Goal: Task Accomplishment & Management: Manage account settings

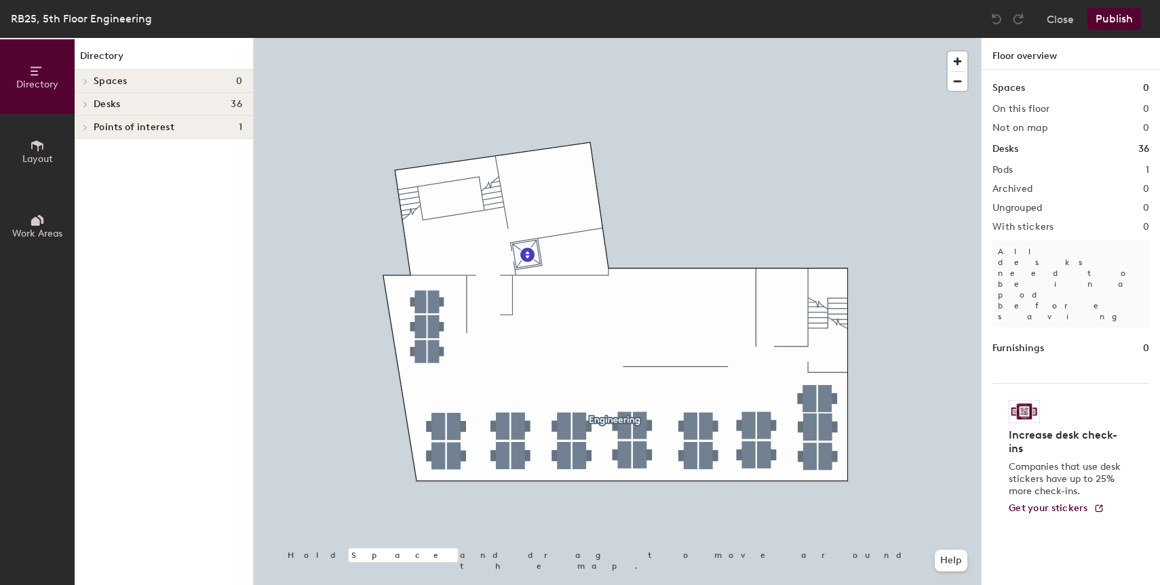
click at [37, 136] on button "Layout" at bounding box center [37, 151] width 75 height 75
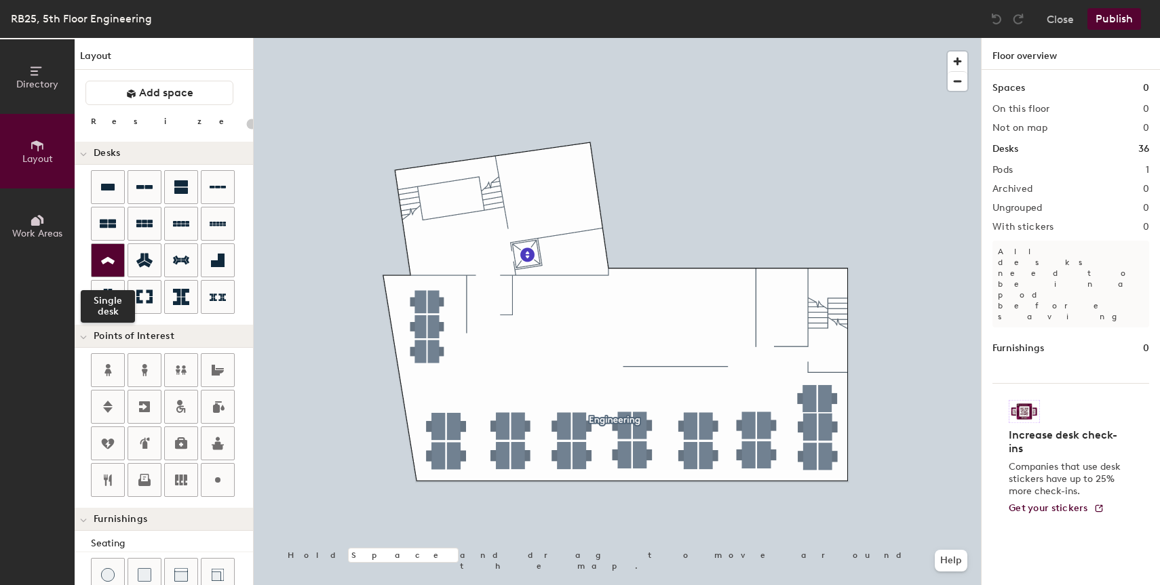
click at [107, 264] on icon at bounding box center [108, 261] width 16 height 16
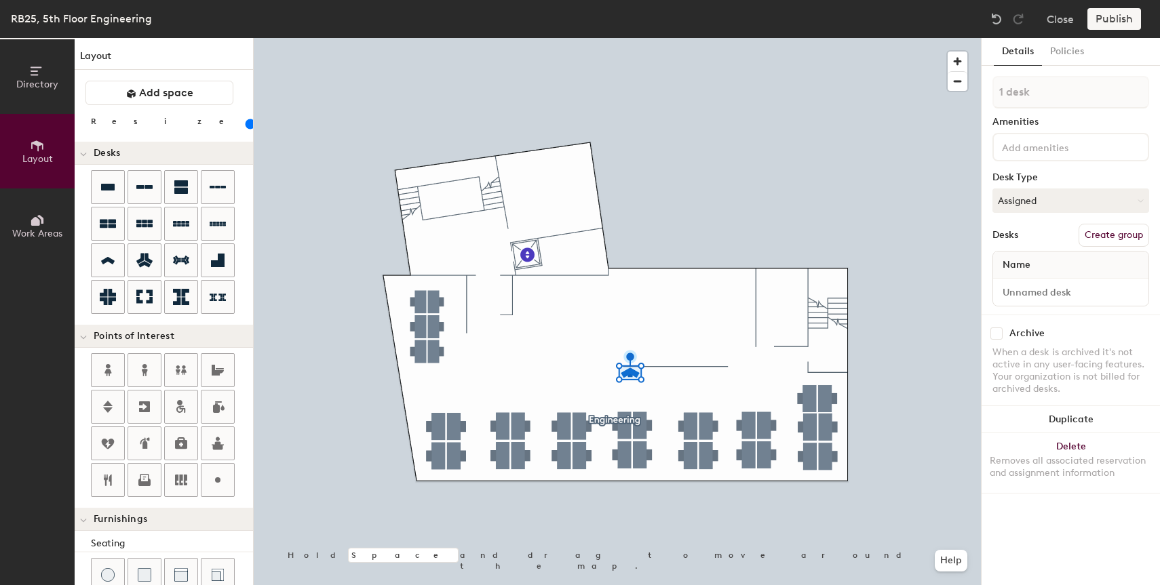
click at [1042, 148] on input at bounding box center [1060, 146] width 122 height 16
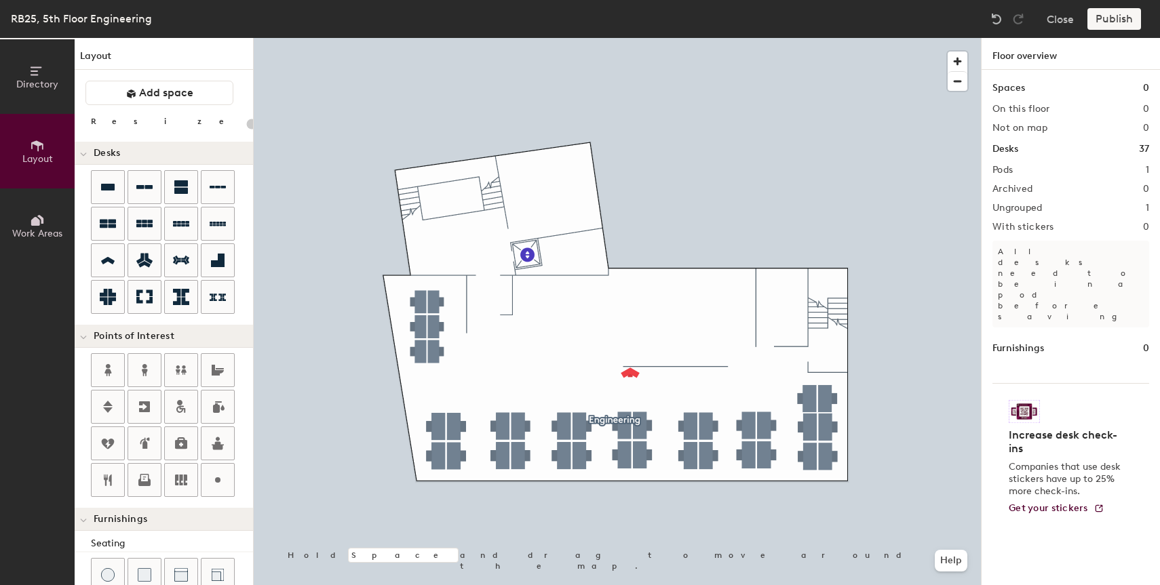
click at [629, 38] on div at bounding box center [617, 38] width 727 height 0
type input "100"
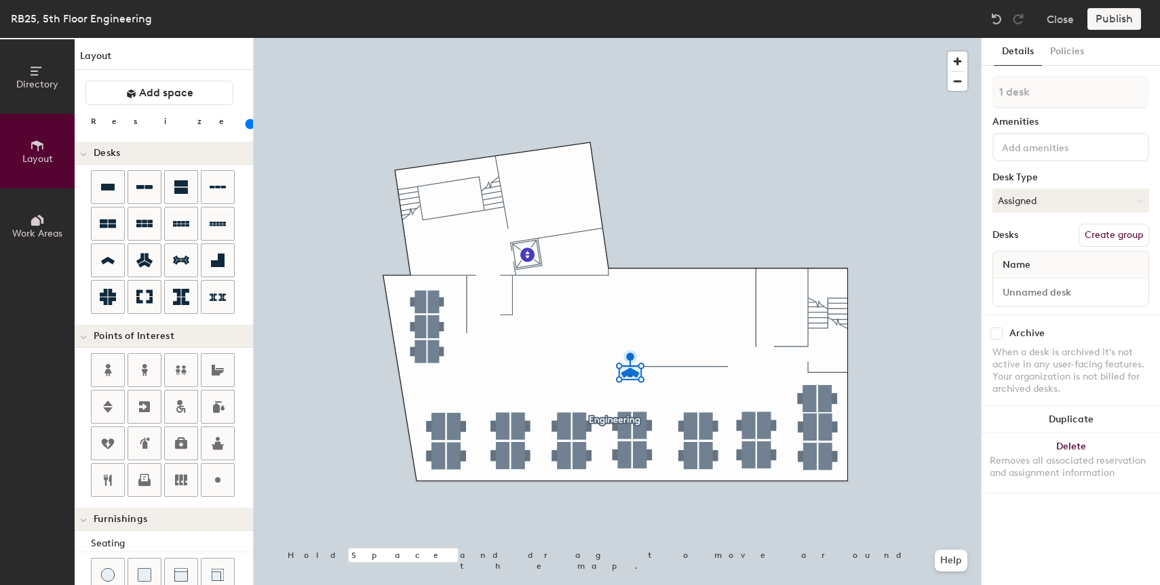
click at [1109, 233] on button "Create group" at bounding box center [1114, 235] width 71 height 23
click at [1043, 97] on input "Pod 2" at bounding box center [1071, 92] width 157 height 33
type input "Walking Pad"
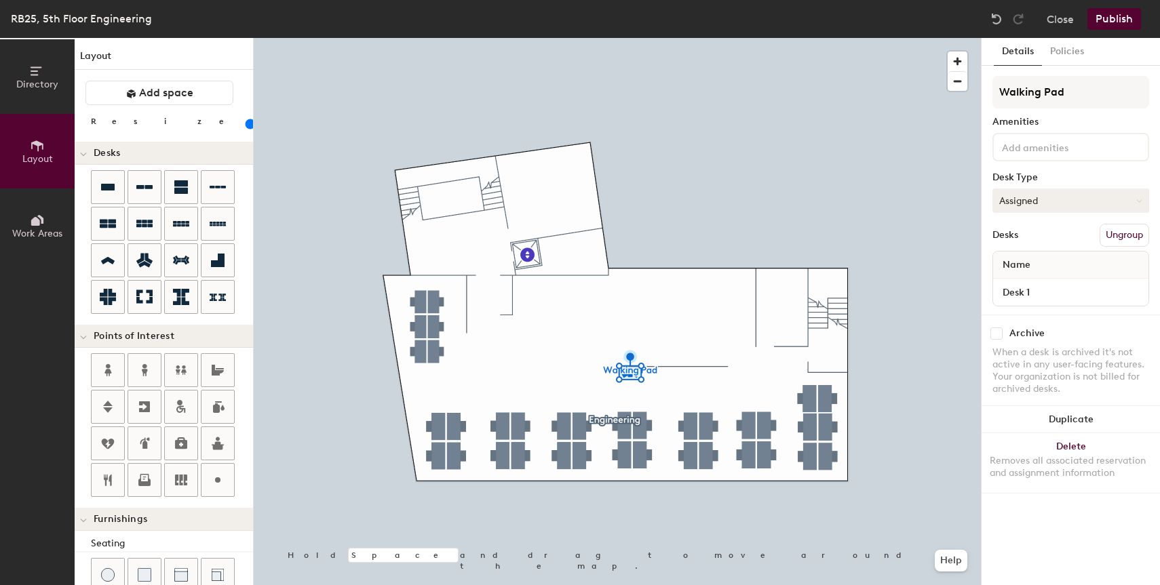
click at [1044, 202] on button "Assigned" at bounding box center [1071, 201] width 157 height 24
click at [1029, 257] on div "Hot" at bounding box center [1061, 263] width 136 height 20
click at [1022, 289] on input "Desk 1" at bounding box center [1071, 292] width 150 height 19
click at [1052, 94] on input "Walking Pad" at bounding box center [1071, 92] width 157 height 33
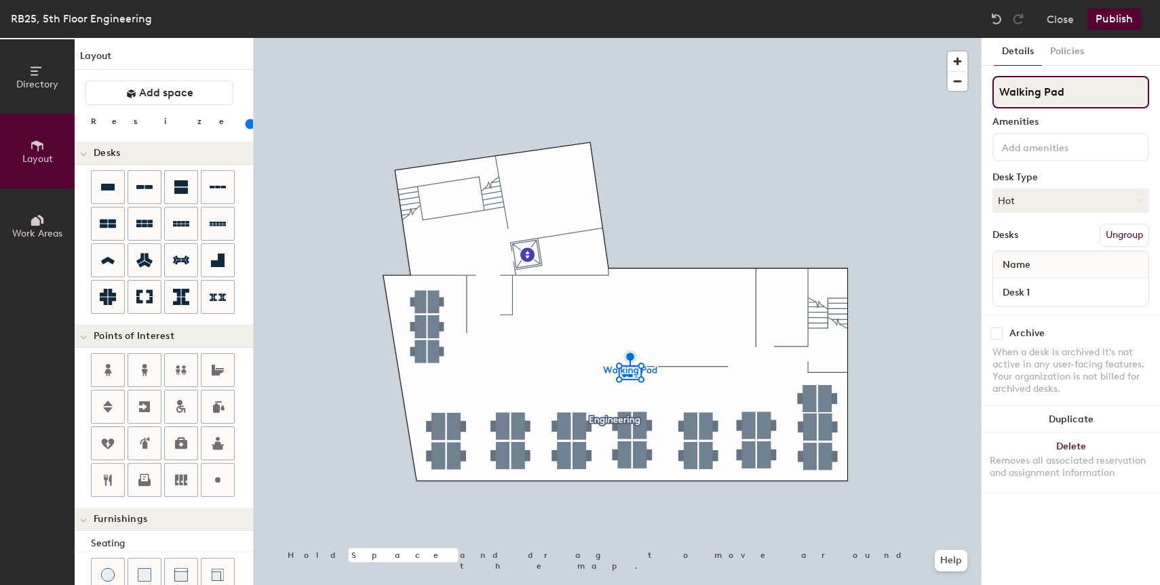
click at [1052, 94] on input "Walking Pad" at bounding box center [1071, 92] width 157 height 33
click at [1024, 286] on input "Desk 1" at bounding box center [1071, 292] width 150 height 19
paste input "Walking Pad"
type input "Walking Pad"
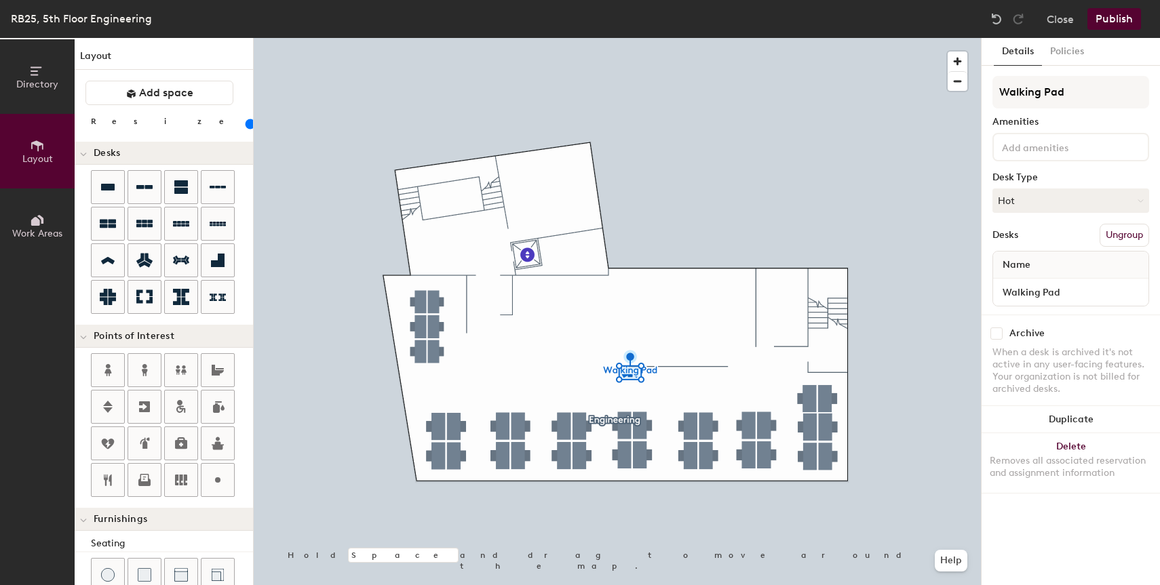
click at [1118, 24] on button "Publish" at bounding box center [1115, 19] width 54 height 22
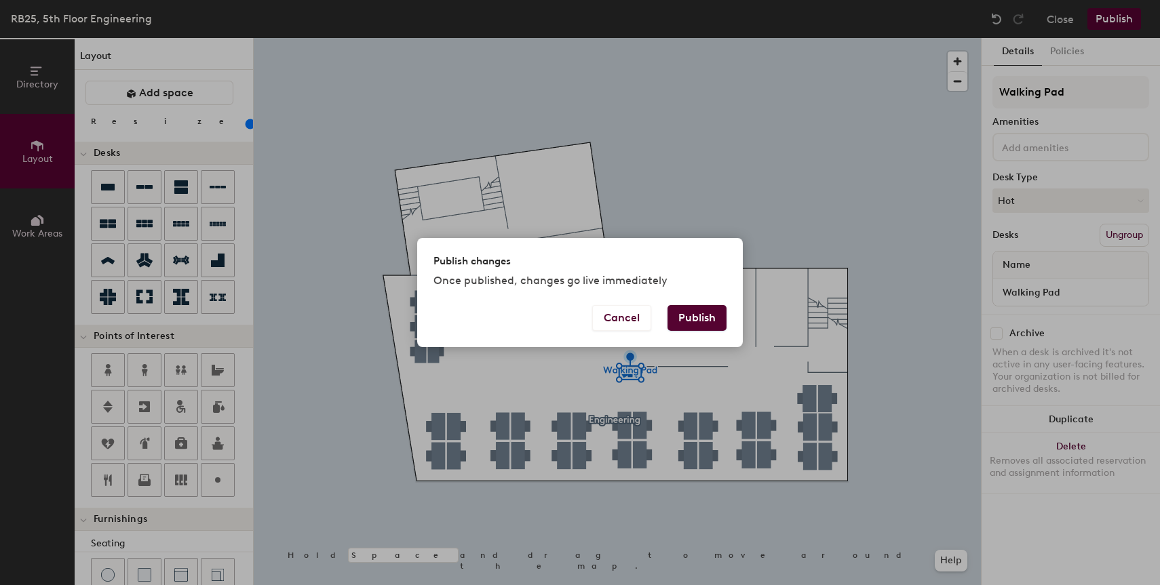
click at [693, 321] on button "Publish" at bounding box center [697, 318] width 59 height 26
type input "20"
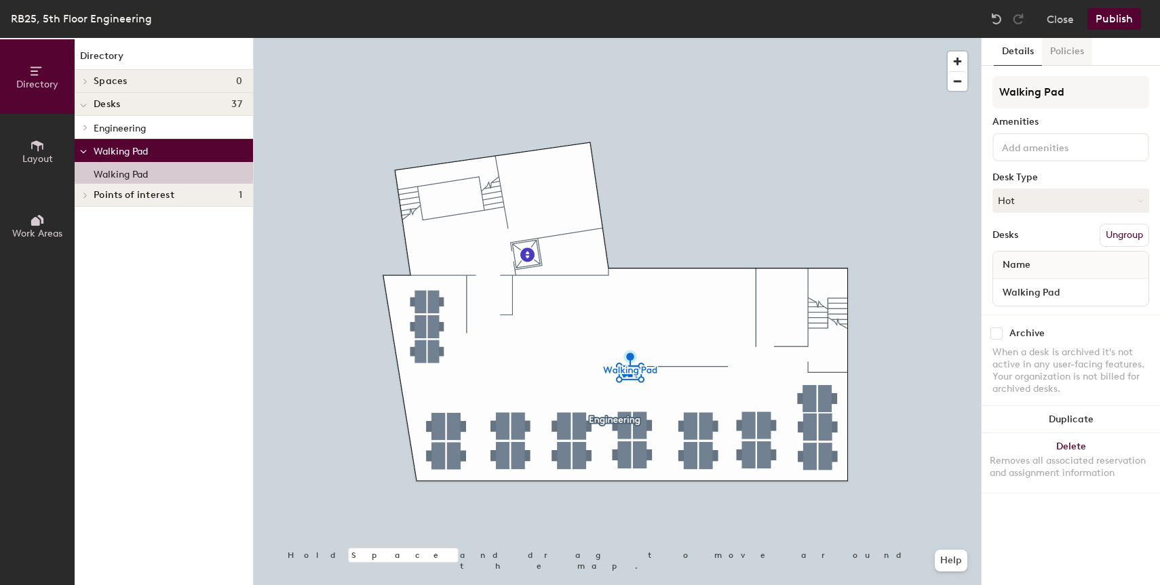
click at [1068, 61] on button "Policies" at bounding box center [1067, 52] width 50 height 28
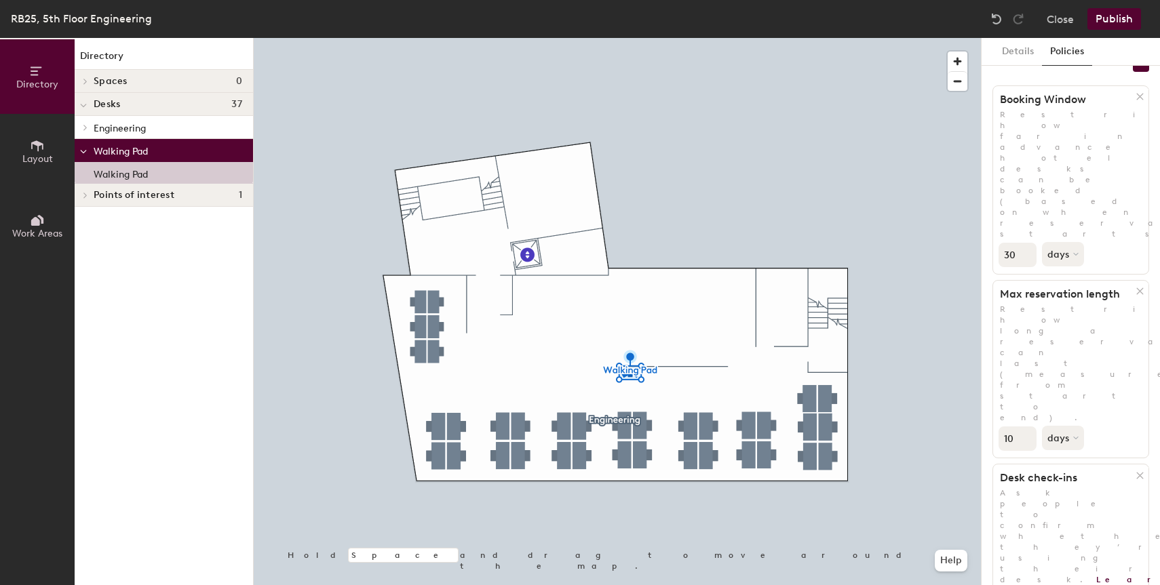
scroll to position [44, 0]
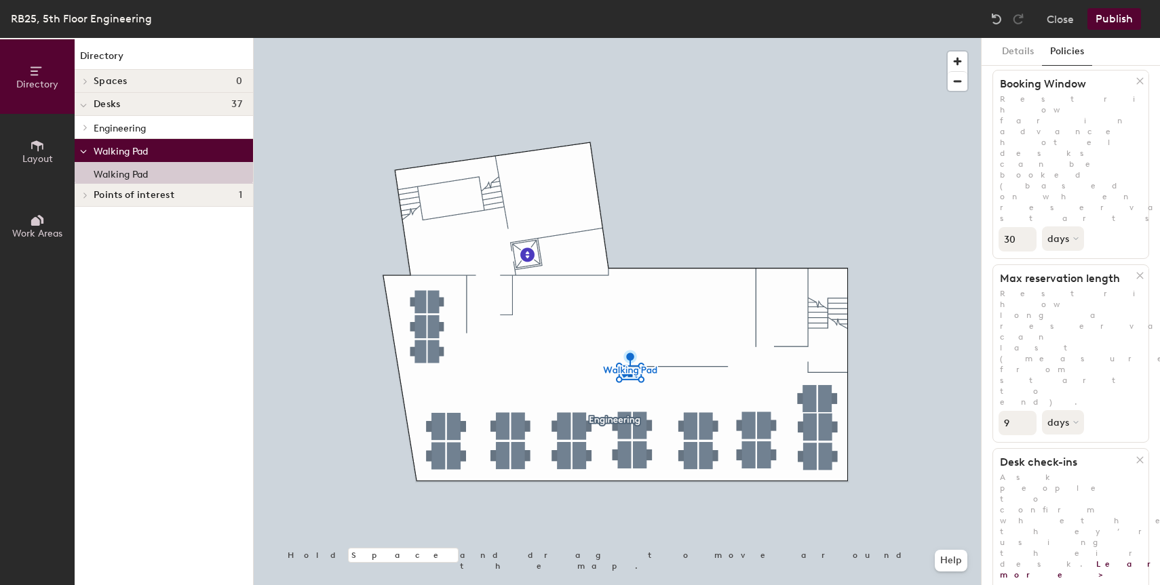
click at [1024, 411] on input "9" at bounding box center [1018, 423] width 38 height 24
click at [1024, 411] on input "8" at bounding box center [1018, 423] width 38 height 24
click at [1024, 411] on input "7" at bounding box center [1018, 423] width 38 height 24
click at [1024, 411] on input "6" at bounding box center [1018, 423] width 38 height 24
click at [1024, 411] on input "5" at bounding box center [1018, 423] width 38 height 24
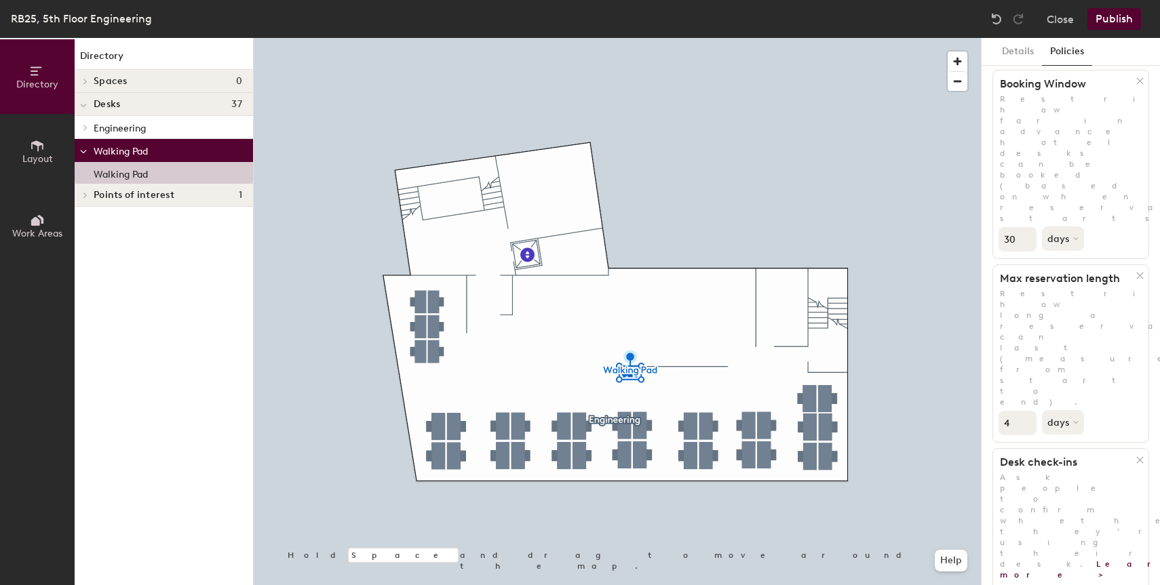
click at [1024, 411] on input "4" at bounding box center [1018, 423] width 38 height 24
click at [1024, 411] on input "3" at bounding box center [1018, 423] width 38 height 24
click at [1024, 411] on input "2" at bounding box center [1018, 423] width 38 height 24
click at [1024, 411] on input "1" at bounding box center [1018, 423] width 38 height 24
click at [1060, 410] on button "days" at bounding box center [1064, 422] width 45 height 24
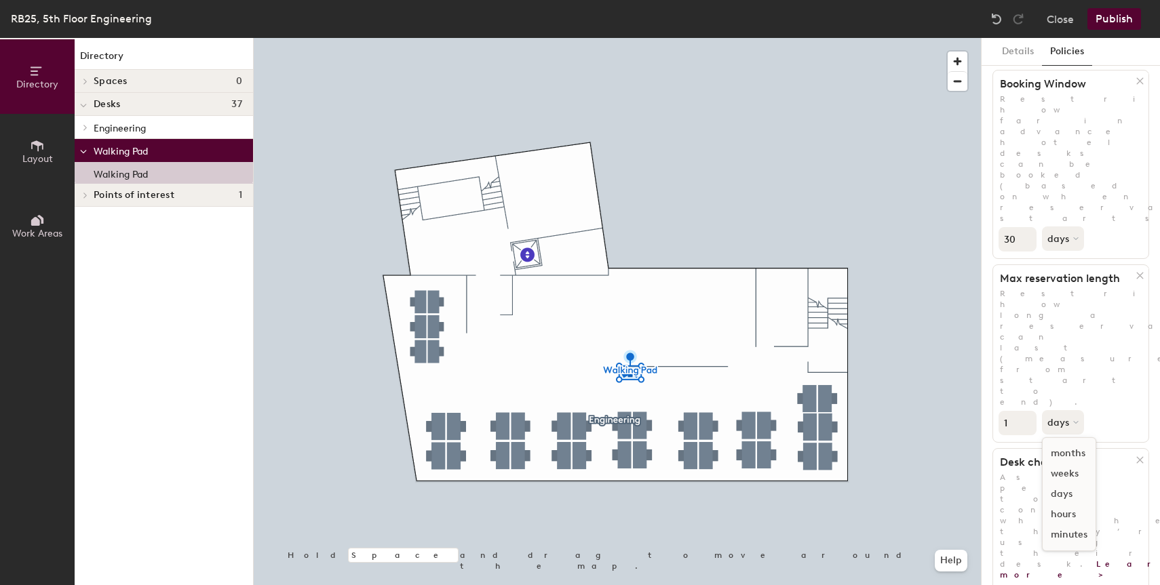
click at [1074, 505] on div "hours" at bounding box center [1069, 515] width 53 height 20
click at [1023, 411] on input "0" at bounding box center [1018, 423] width 38 height 24
click at [1025, 411] on input "1" at bounding box center [1018, 423] width 38 height 24
type input "2"
click at [1025, 411] on input "2" at bounding box center [1018, 423] width 38 height 24
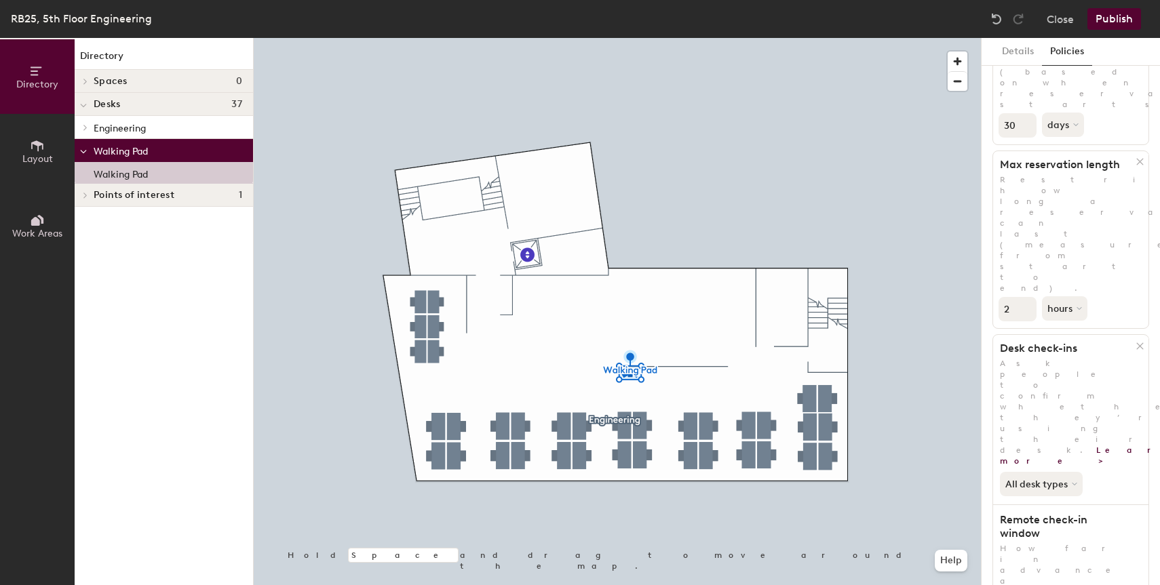
scroll to position [181, 0]
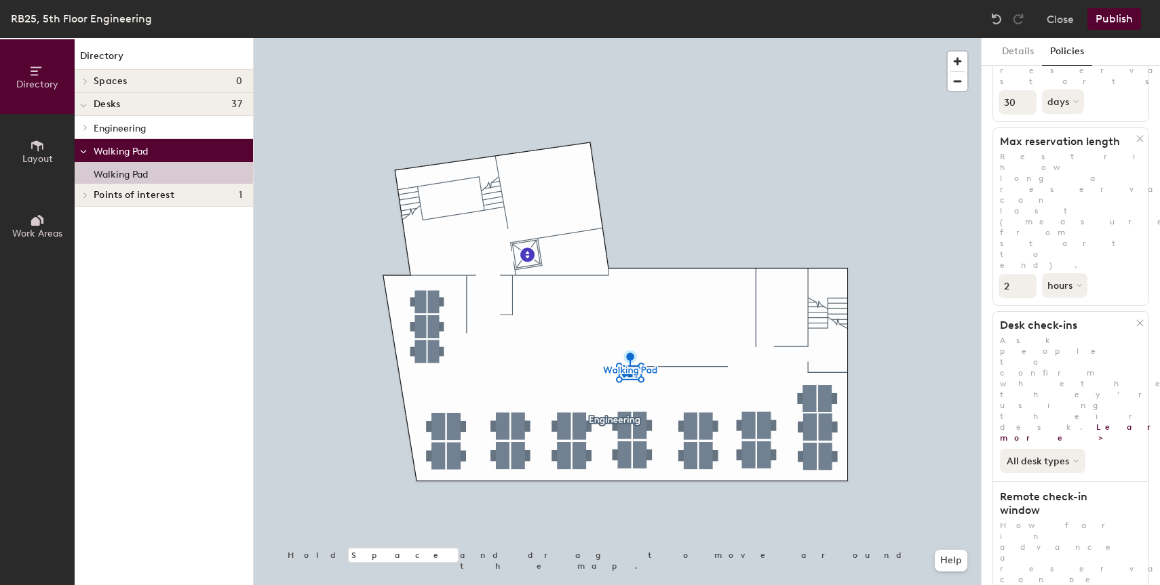
click at [1064, 449] on button "All desk types" at bounding box center [1042, 461] width 85 height 24
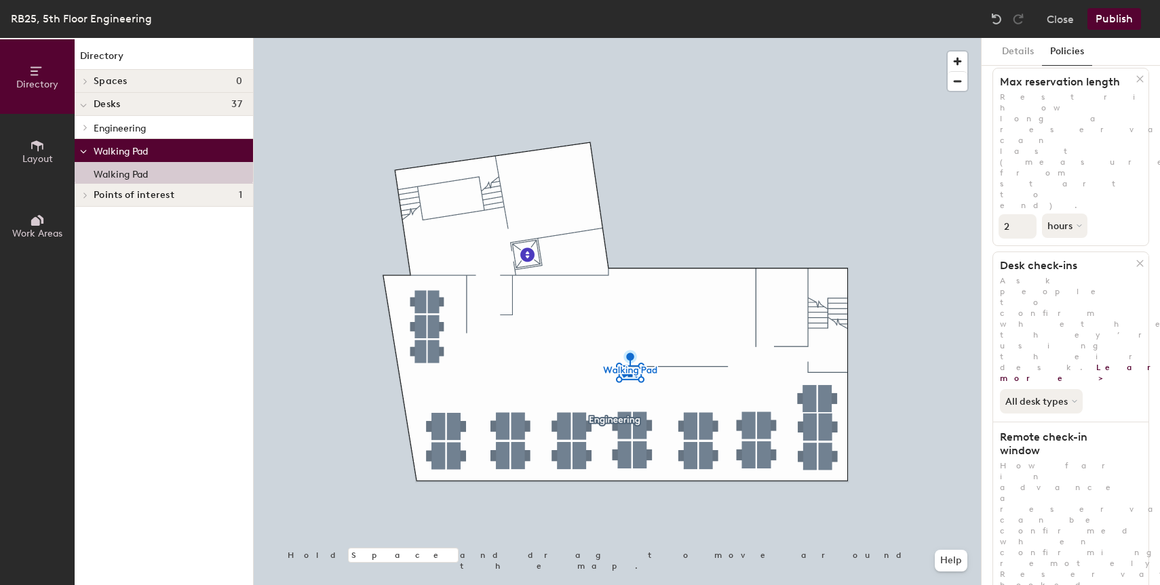
scroll to position [251, 0]
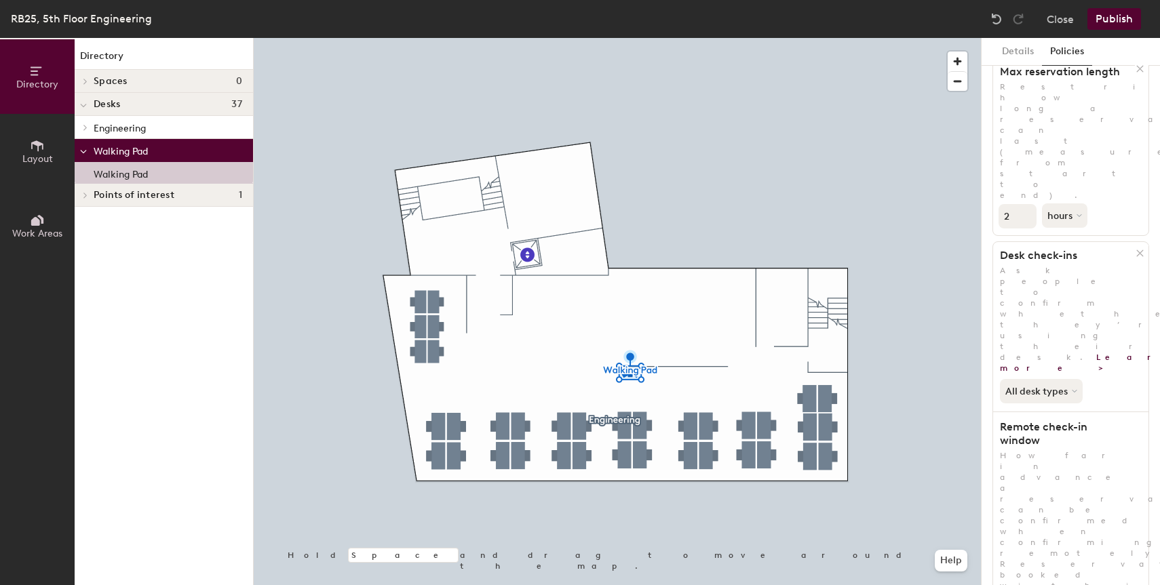
type input "1"
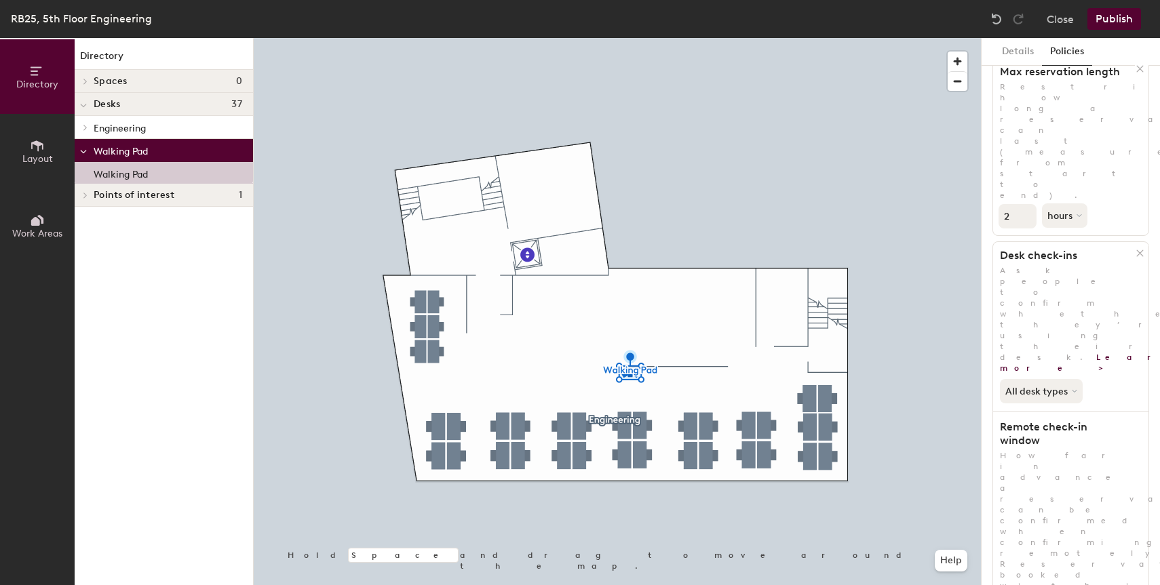
click at [1113, 20] on button "Publish" at bounding box center [1115, 19] width 54 height 22
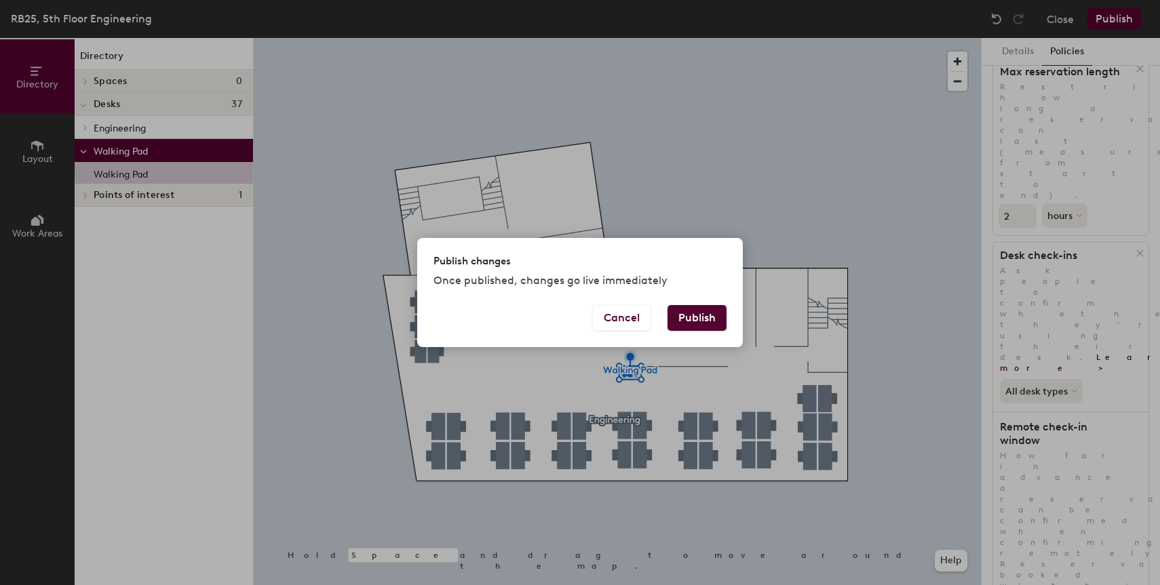
click at [691, 326] on button "Publish" at bounding box center [697, 318] width 59 height 26
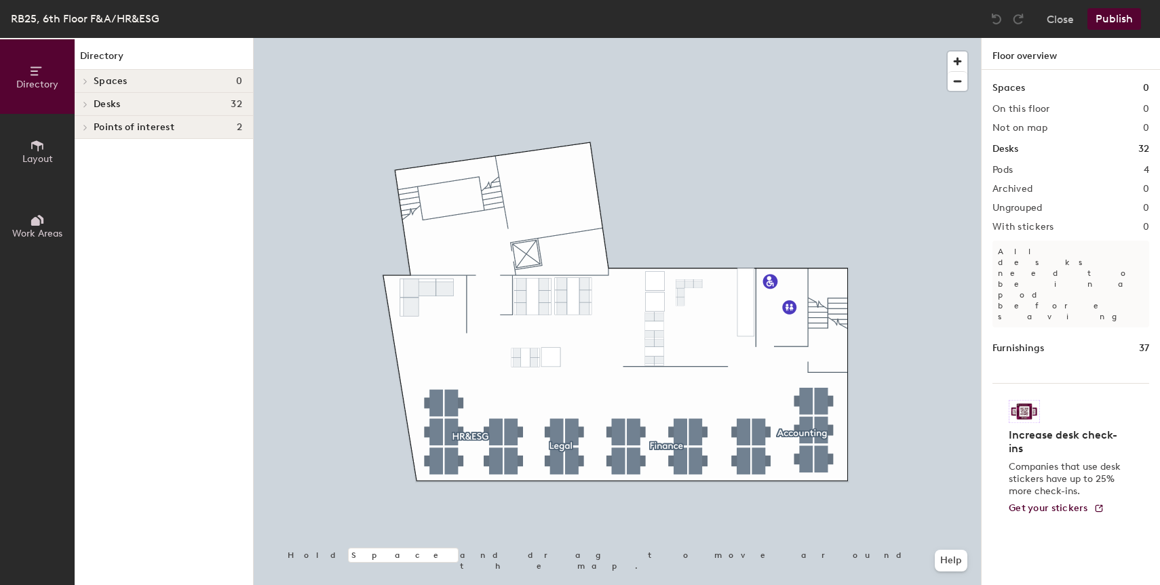
click at [17, 139] on button "Layout" at bounding box center [37, 151] width 75 height 75
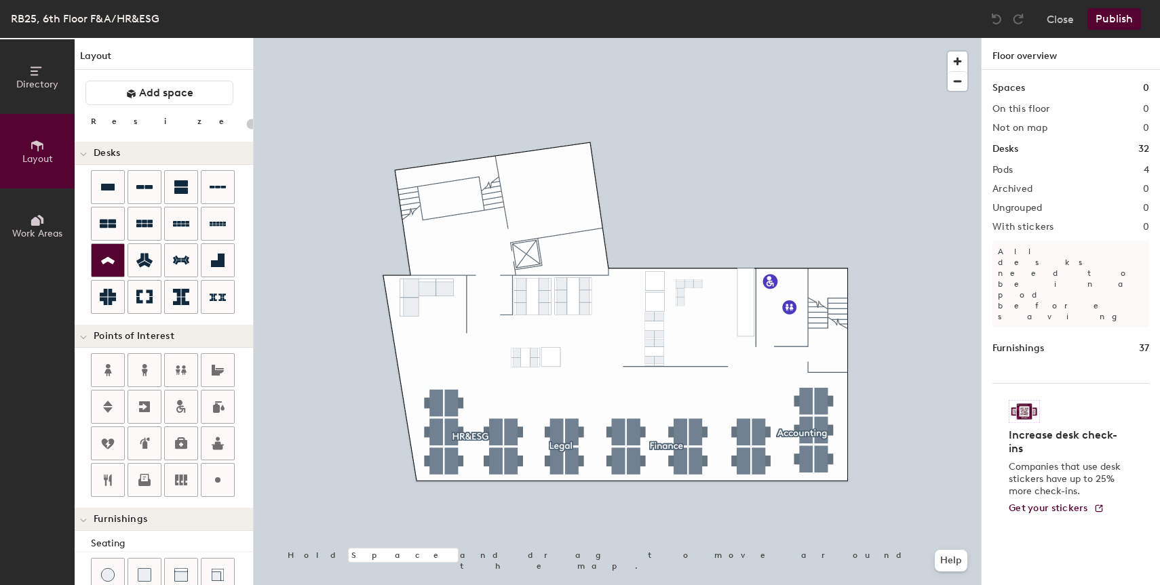
click at [119, 261] on div at bounding box center [108, 260] width 33 height 33
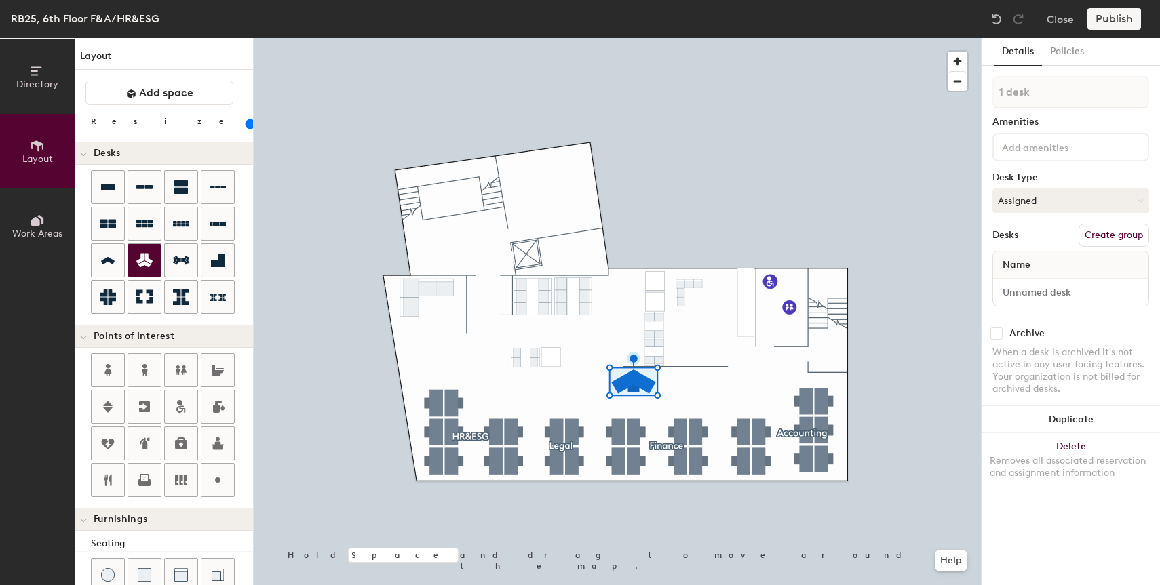
type input "80"
click at [1115, 239] on button "Create group" at bounding box center [1114, 235] width 71 height 23
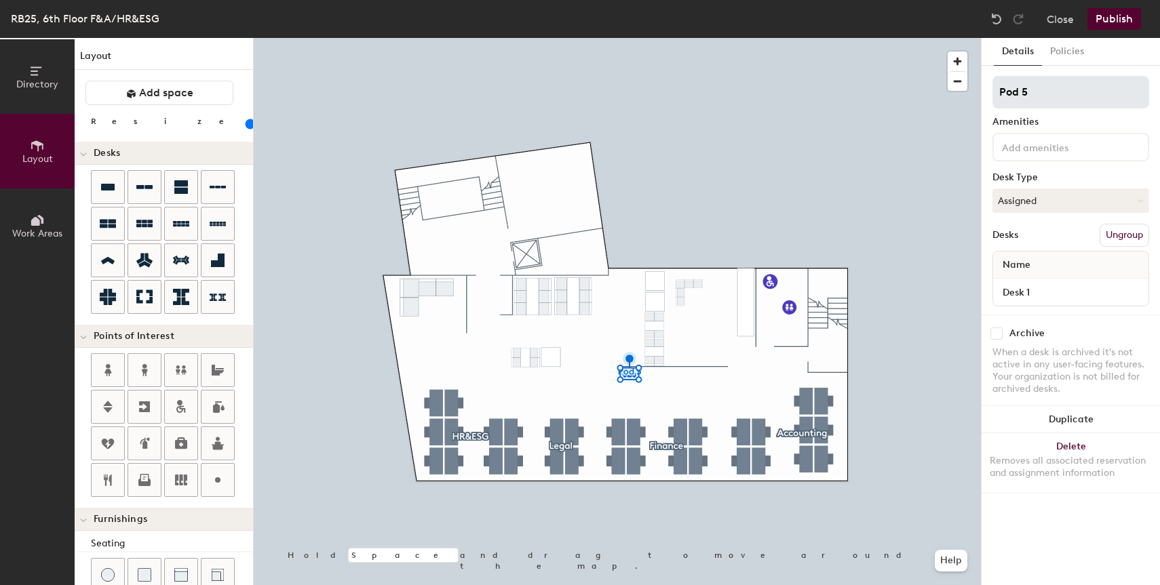
click at [1038, 87] on input "Pod 5" at bounding box center [1071, 92] width 157 height 33
click at [1005, 94] on input "bicycle" at bounding box center [1071, 92] width 157 height 33
type input "Bicycle"
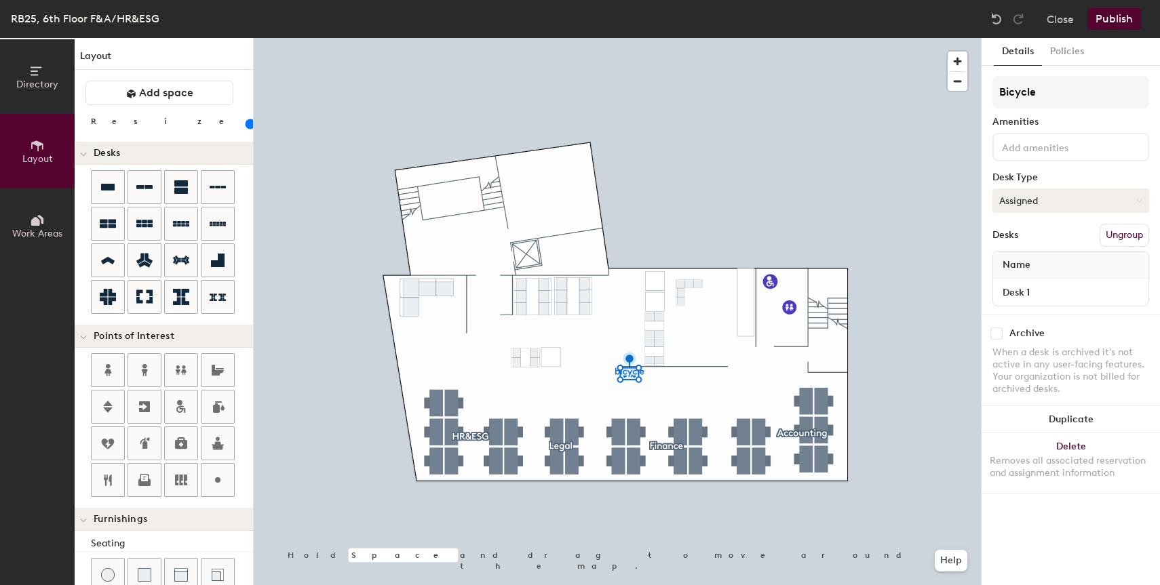
click at [1022, 206] on button "Assigned" at bounding box center [1071, 201] width 157 height 24
click at [1029, 267] on div "Hot" at bounding box center [1061, 263] width 136 height 20
click at [1039, 152] on input at bounding box center [1060, 146] width 122 height 16
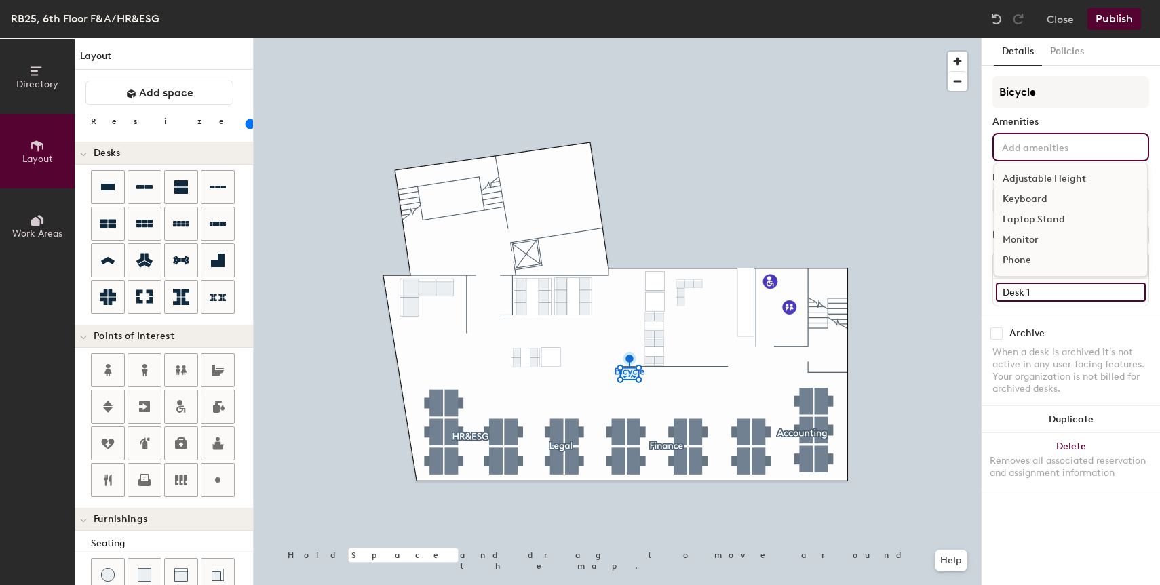
click at [1020, 288] on input "Desk 1" at bounding box center [1071, 292] width 150 height 19
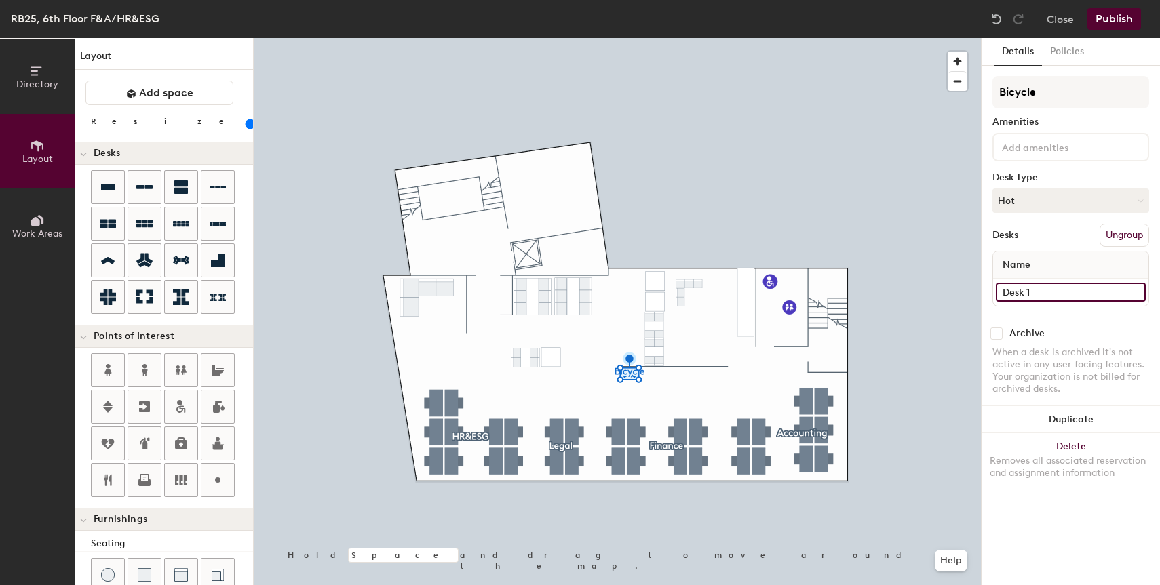
click at [1020, 288] on input "Desk 1" at bounding box center [1071, 292] width 150 height 19
paste input "bicycle"
type input "bicycle"
click at [1076, 60] on button "Policies" at bounding box center [1067, 52] width 50 height 28
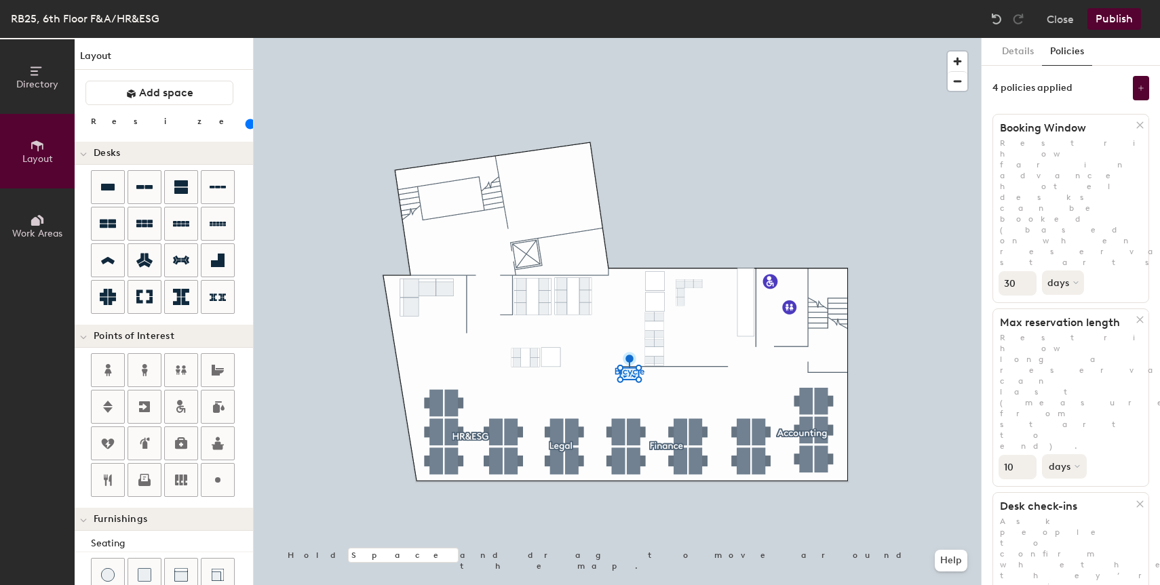
click at [1068, 455] on button "days" at bounding box center [1064, 467] width 45 height 24
click at [1071, 549] on div "hours" at bounding box center [1069, 559] width 53 height 20
click at [1014, 455] on input "10" at bounding box center [1018, 467] width 38 height 24
click at [1029, 455] on input "9" at bounding box center [1018, 467] width 38 height 24
click at [1029, 455] on input "8" at bounding box center [1018, 467] width 38 height 24
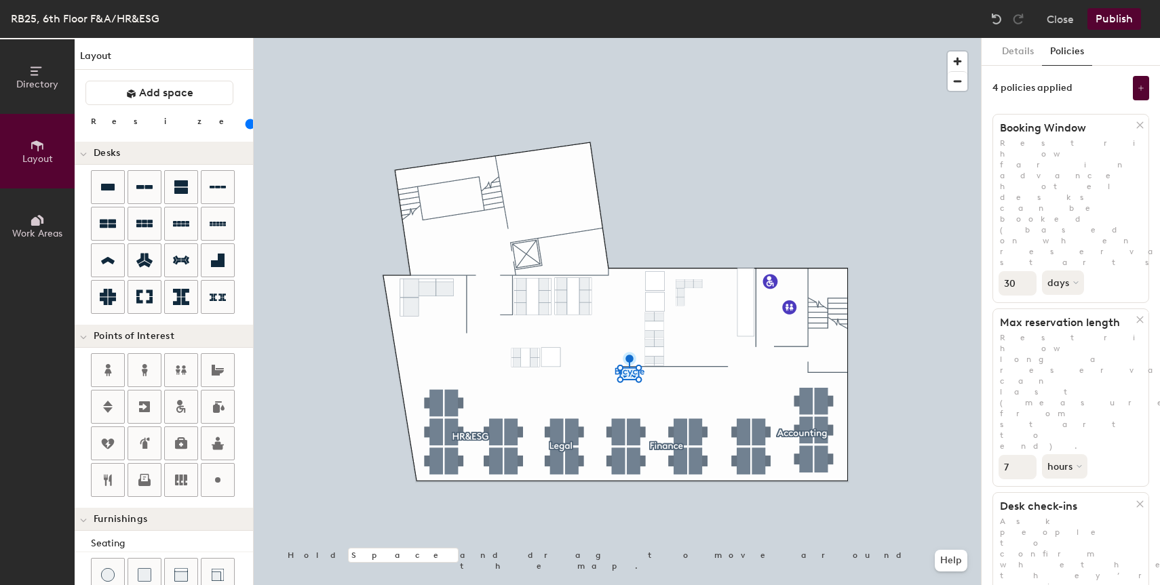
click at [1029, 455] on input "7" at bounding box center [1018, 467] width 38 height 24
click at [1029, 455] on input "6" at bounding box center [1018, 467] width 38 height 24
click at [1029, 455] on input "5" at bounding box center [1018, 467] width 38 height 24
click at [1029, 455] on input "4" at bounding box center [1018, 467] width 38 height 24
click at [1029, 455] on input "3" at bounding box center [1018, 467] width 38 height 24
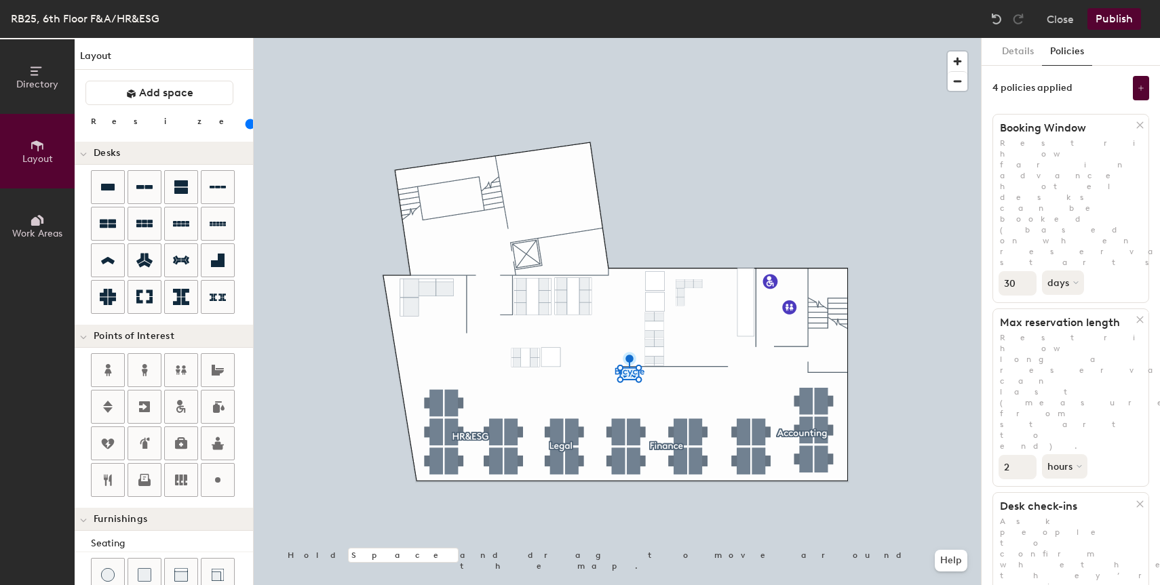
click at [1029, 455] on input "2" at bounding box center [1018, 467] width 38 height 24
click at [1029, 455] on input "1" at bounding box center [1018, 467] width 38 height 24
click at [1029, 455] on input "0" at bounding box center [1018, 467] width 38 height 24
click at [1029, 455] on input "-1" at bounding box center [1018, 467] width 38 height 24
click at [1029, 455] on input "0" at bounding box center [1018, 467] width 38 height 24
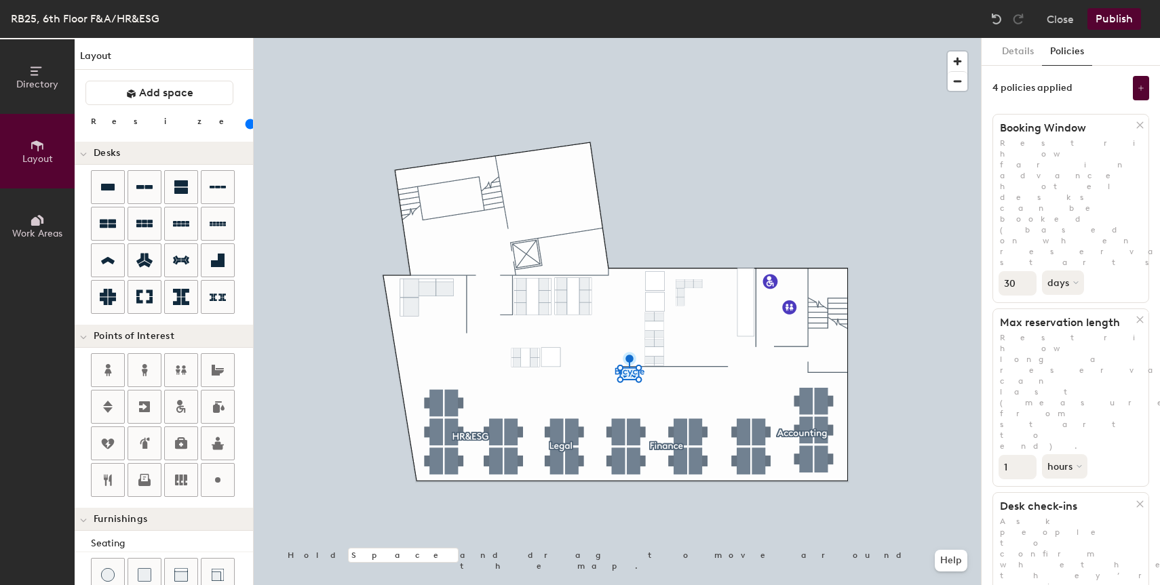
click at [1029, 455] on input "1" at bounding box center [1018, 467] width 38 height 24
type input "2"
click at [1029, 455] on input "2" at bounding box center [1018, 467] width 38 height 24
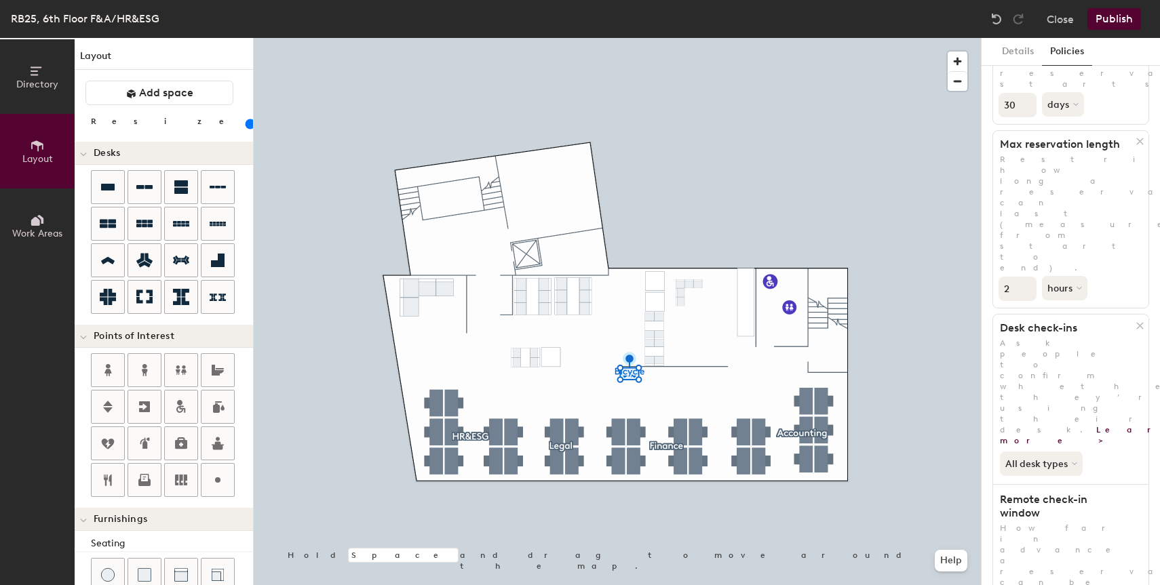
scroll to position [179, 0]
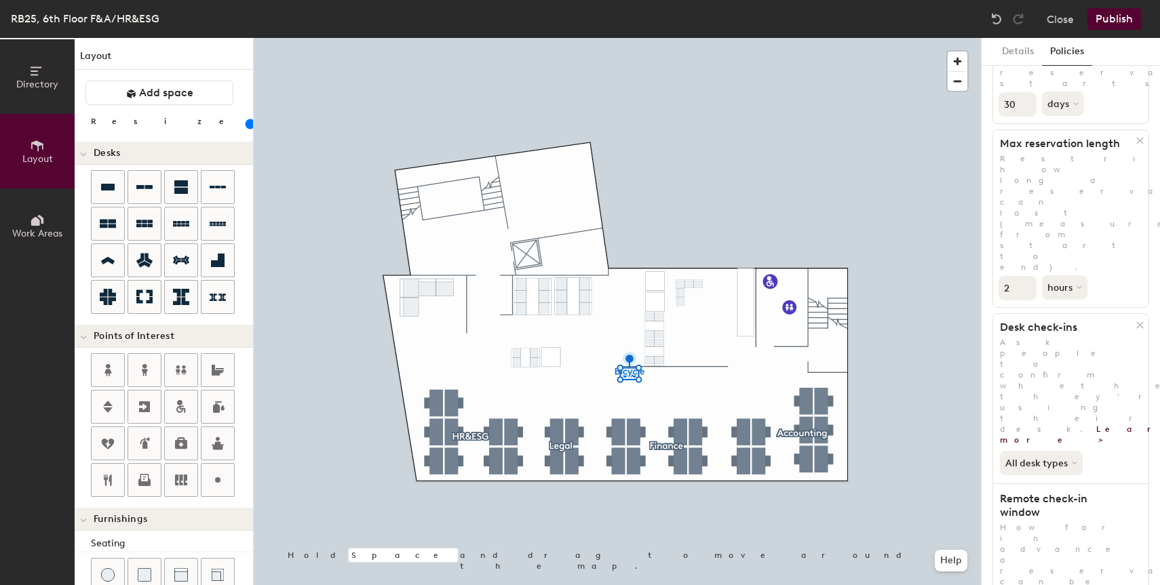
type input "1"
click at [1113, 13] on button "Publish" at bounding box center [1115, 19] width 54 height 22
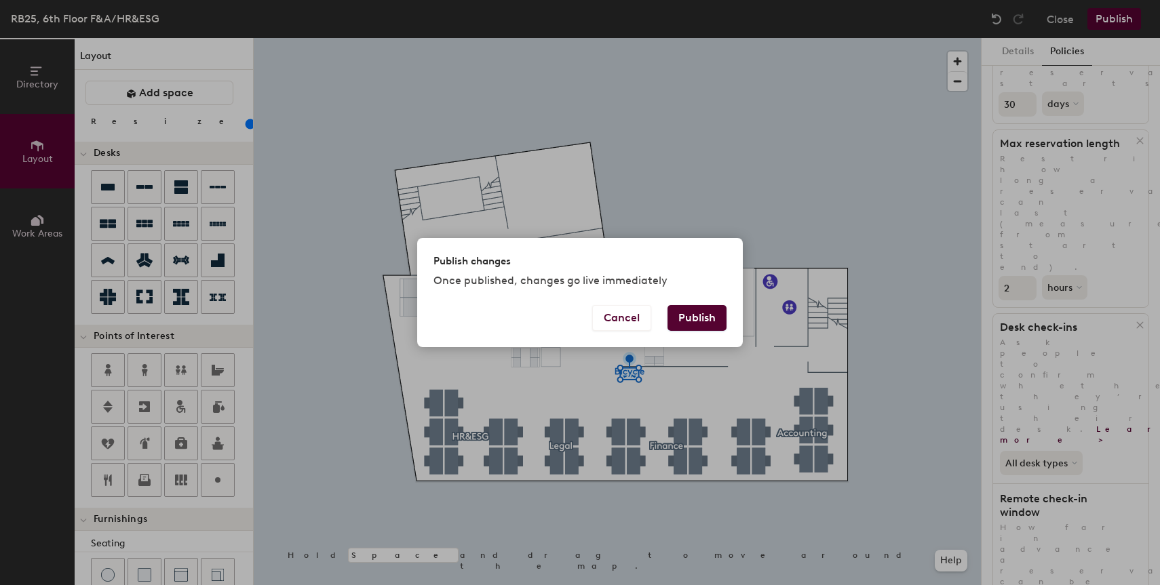
click at [702, 320] on button "Publish" at bounding box center [697, 318] width 59 height 26
type input "20"
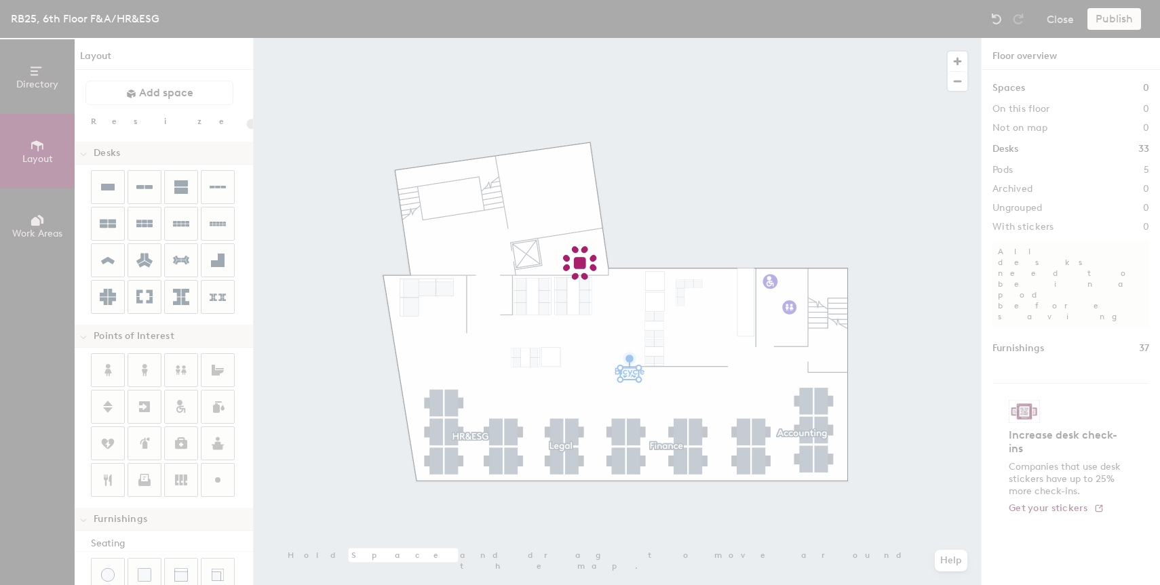
click at [938, 320] on div at bounding box center [580, 292] width 1160 height 585
